Goal: Task Accomplishment & Management: Manage account settings

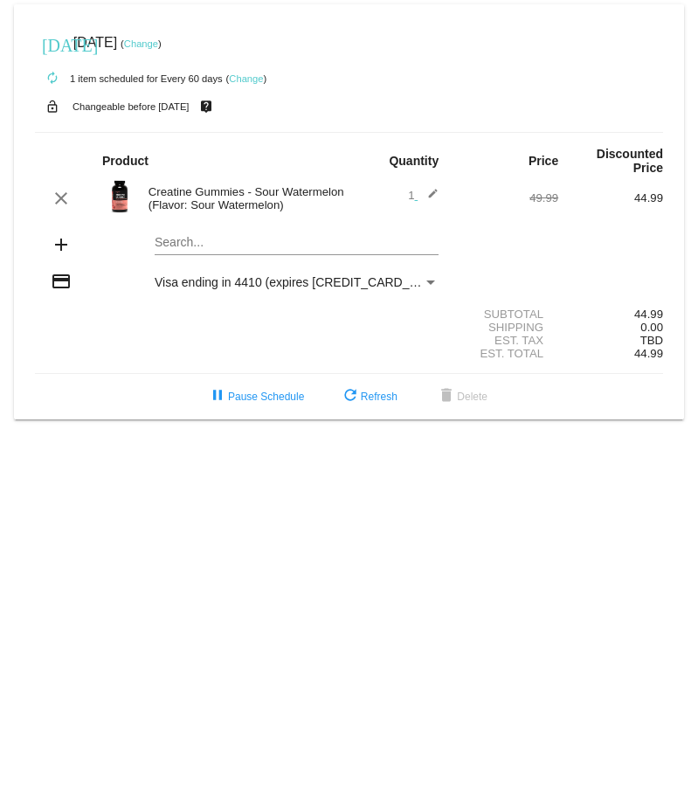
click at [247, 76] on link "Change" at bounding box center [246, 78] width 34 height 10
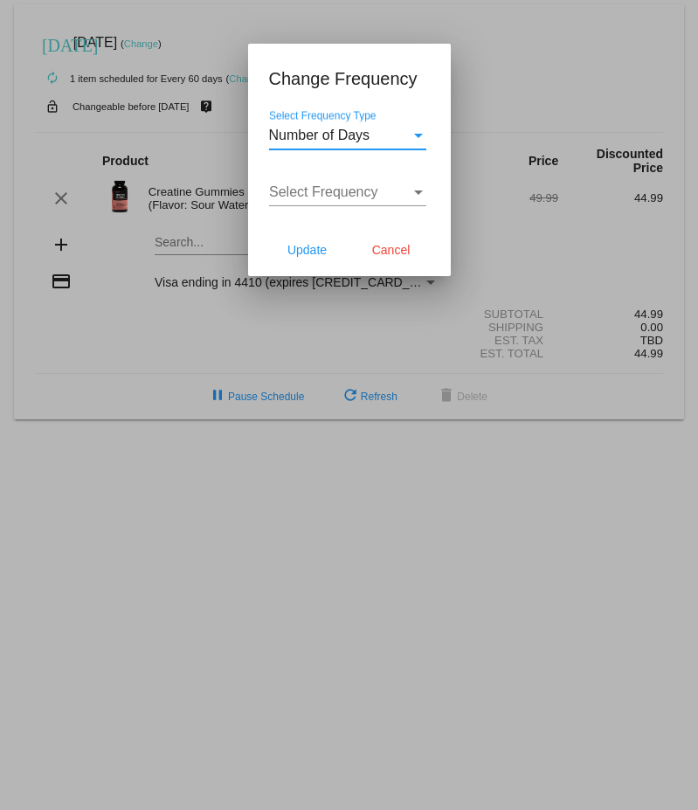
click at [415, 135] on div "Select Frequency Type" at bounding box center [418, 136] width 9 height 4
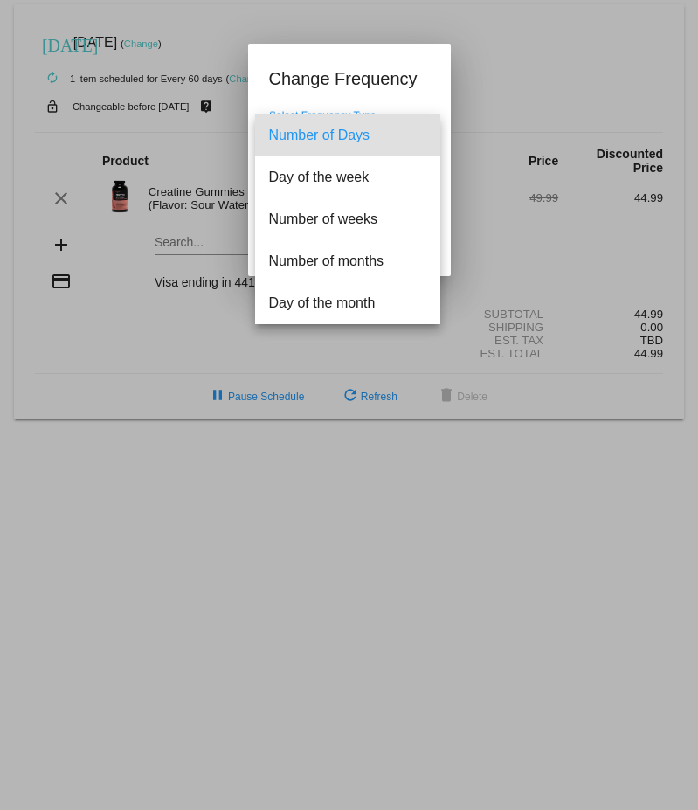
click at [544, 100] on div at bounding box center [349, 405] width 698 height 810
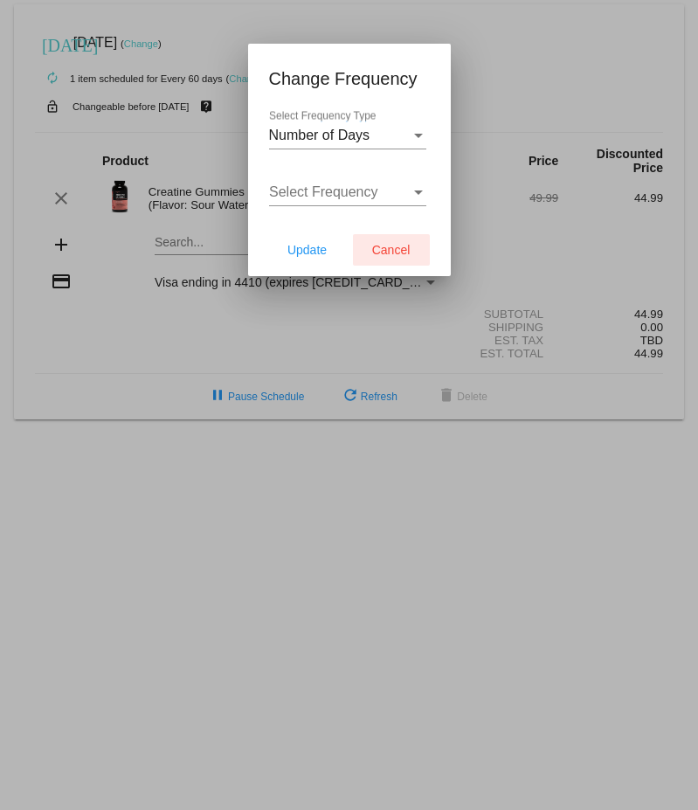
click at [377, 255] on span "Cancel" at bounding box center [391, 250] width 38 height 14
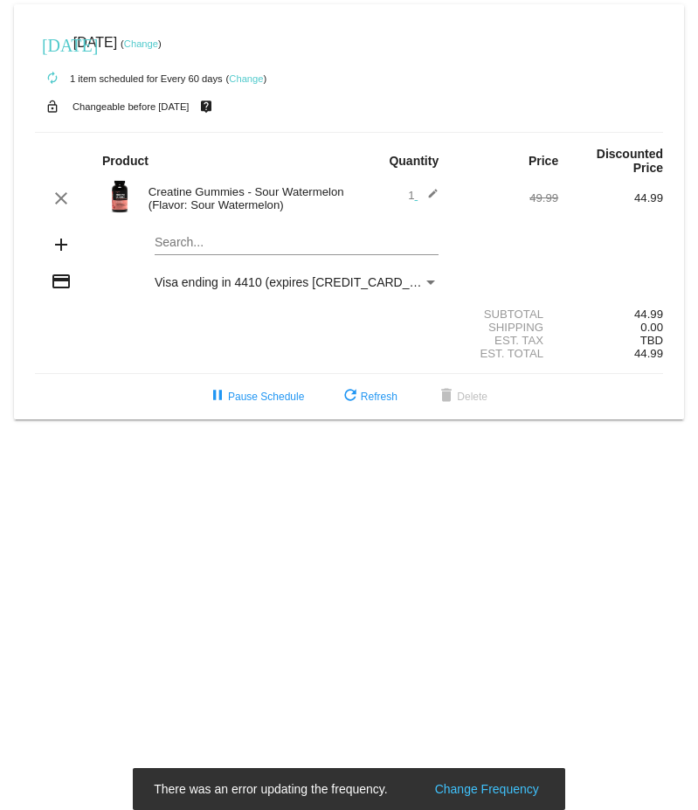
click at [247, 81] on link "Change" at bounding box center [246, 78] width 34 height 10
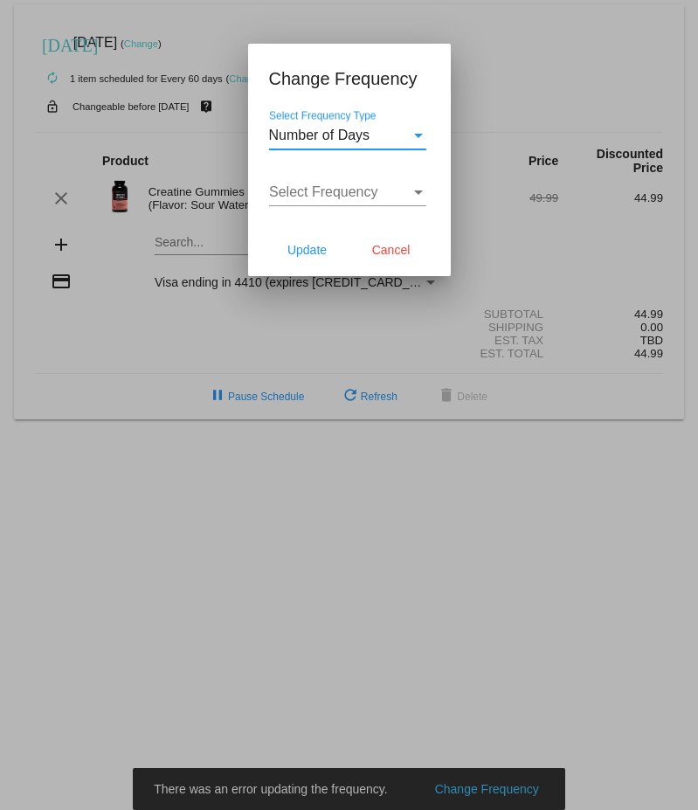
click at [321, 190] on span "Select Frequency" at bounding box center [323, 191] width 109 height 15
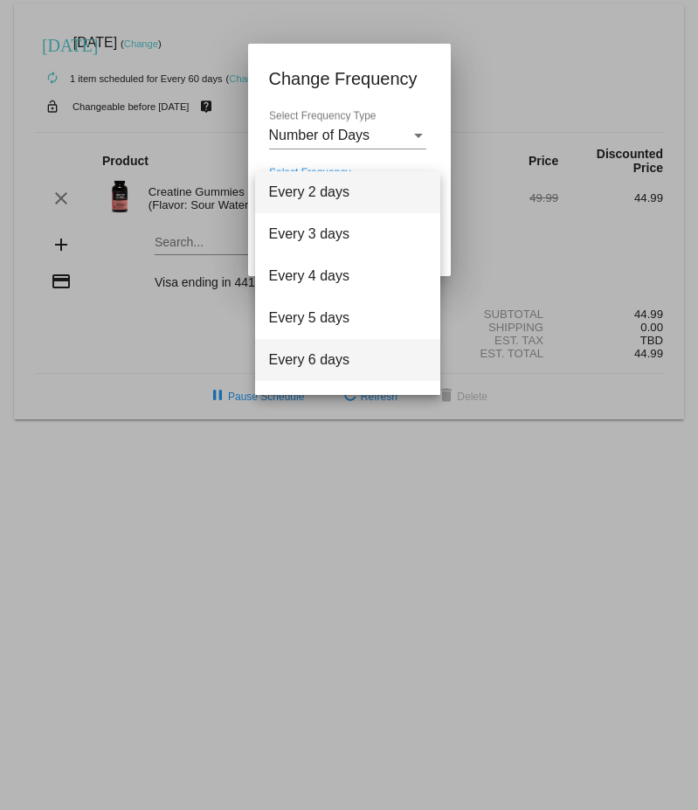
click at [308, 362] on span "Every 6 days" at bounding box center [347, 360] width 157 height 42
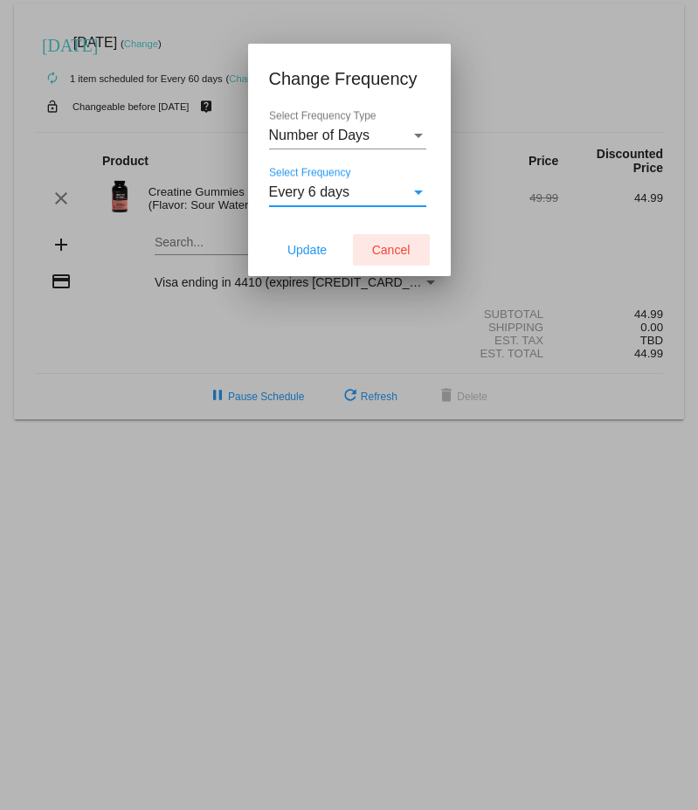
click at [390, 248] on span "Cancel" at bounding box center [391, 250] width 38 height 14
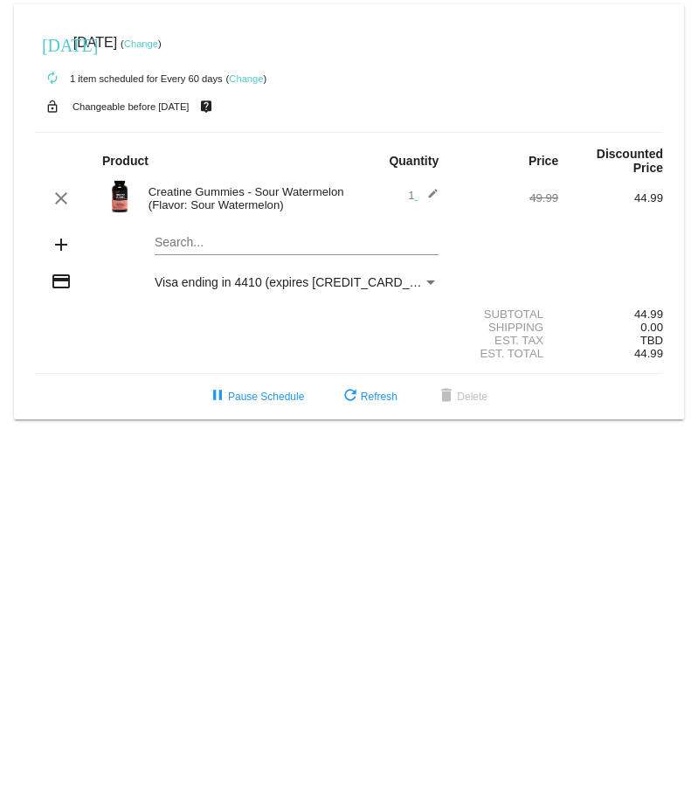
click at [158, 45] on link "Change" at bounding box center [141, 43] width 34 height 10
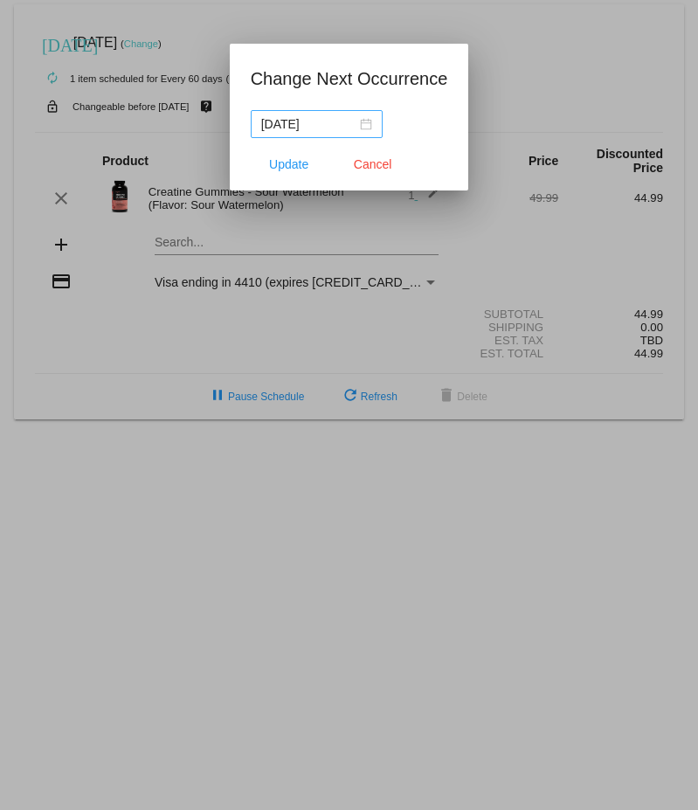
click at [357, 119] on div "[DATE]" at bounding box center [316, 123] width 111 height 19
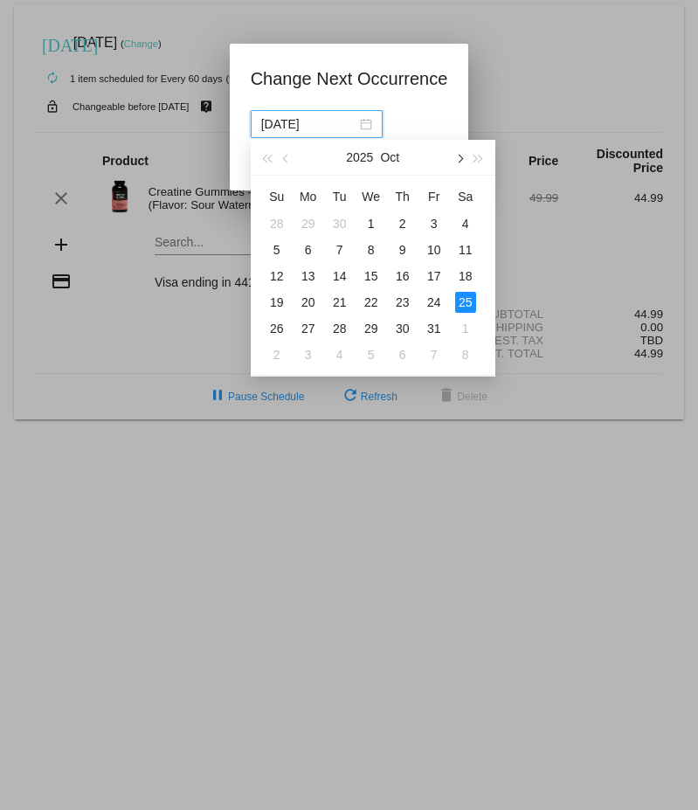
click at [461, 156] on button "button" at bounding box center [458, 157] width 19 height 35
click at [307, 298] on div "22" at bounding box center [308, 302] width 21 height 21
type input "[DATE]"
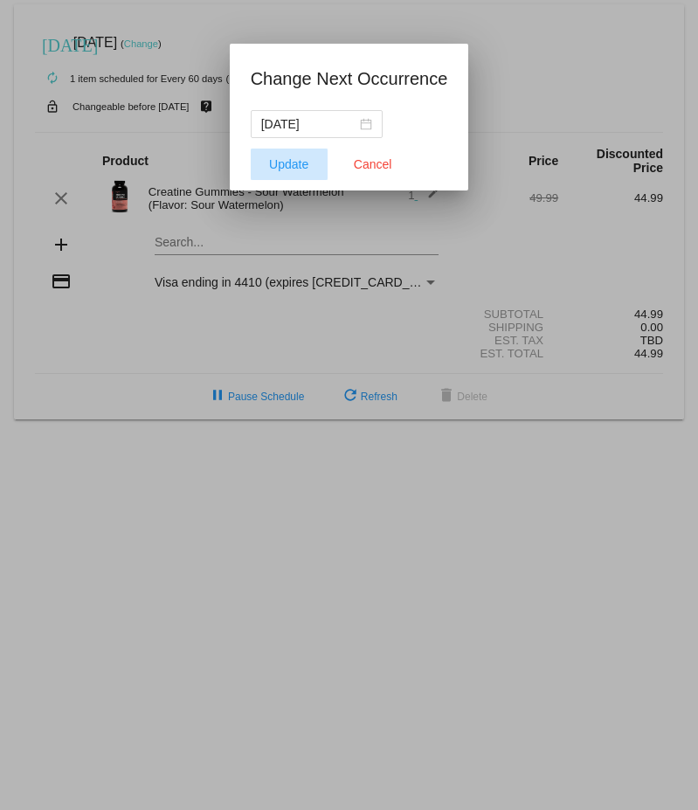
click at [289, 164] on span "Update" at bounding box center [288, 164] width 39 height 14
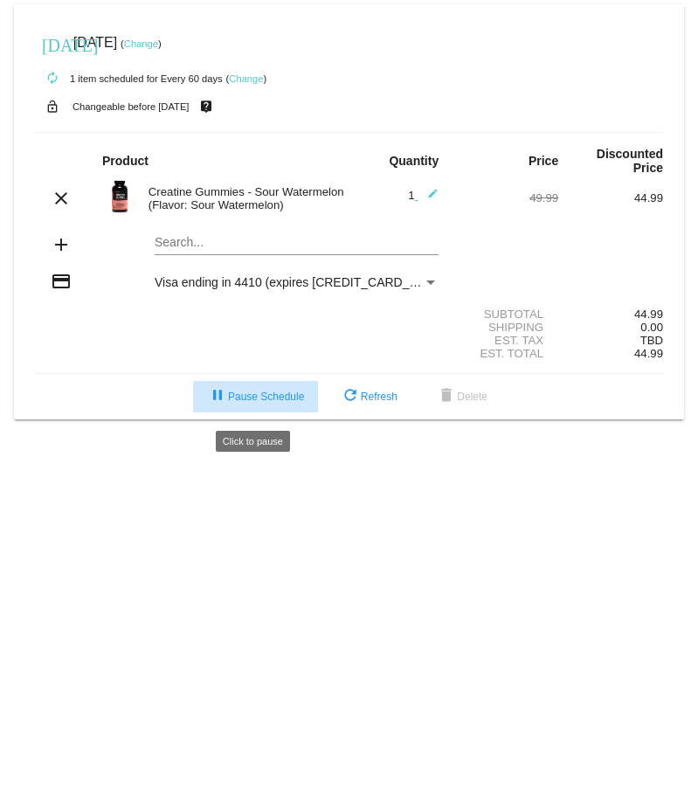
click at [259, 403] on span "pause Pause Schedule" at bounding box center [255, 397] width 97 height 12
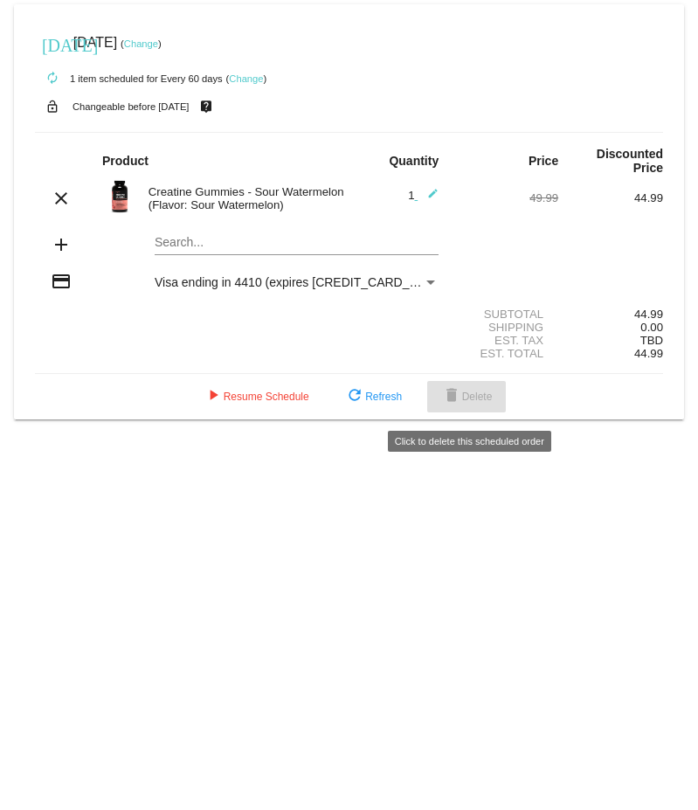
click at [476, 410] on button "delete Delete" at bounding box center [466, 396] width 79 height 31
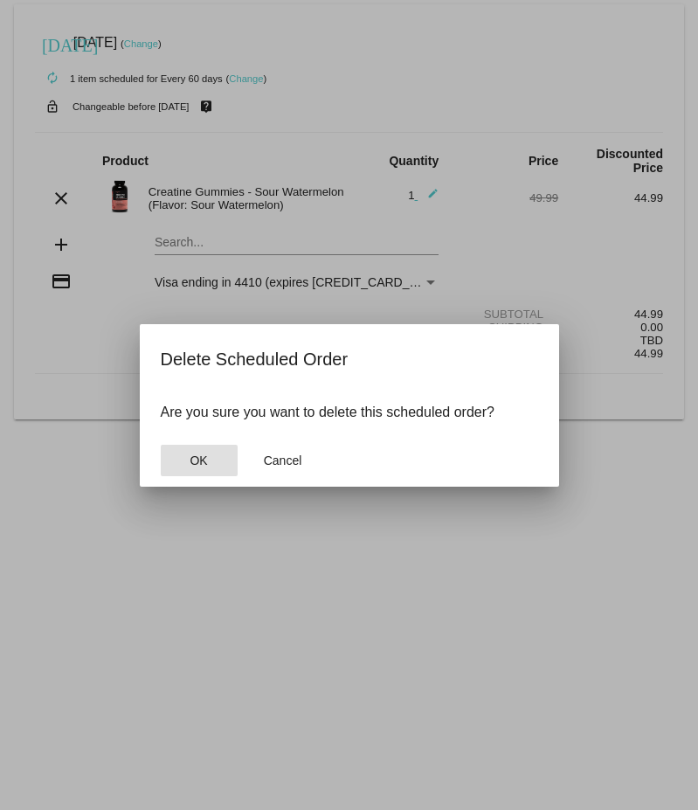
click at [197, 466] on span "OK" at bounding box center [198, 460] width 17 height 14
